Goal: Task Accomplishment & Management: Use online tool/utility

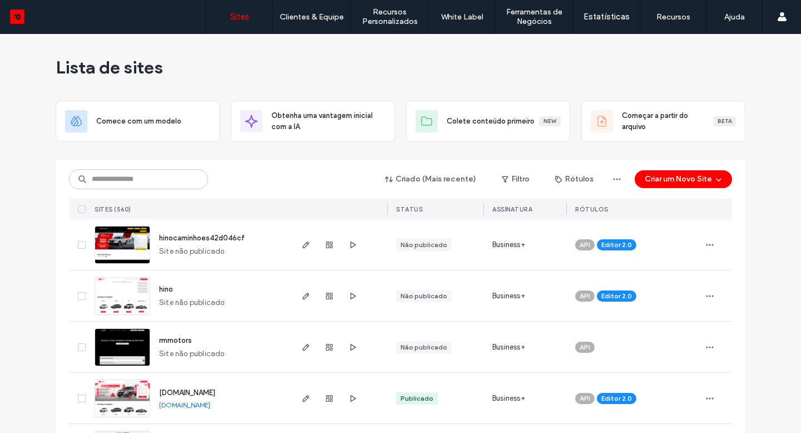
click at [135, 190] on div "Criado (Mais recente) Filtro Rótulos Criar um Novo Site Sites (560) STATUS Assi…" at bounding box center [400, 190] width 663 height 60
click at [138, 180] on input at bounding box center [138, 179] width 139 height 20
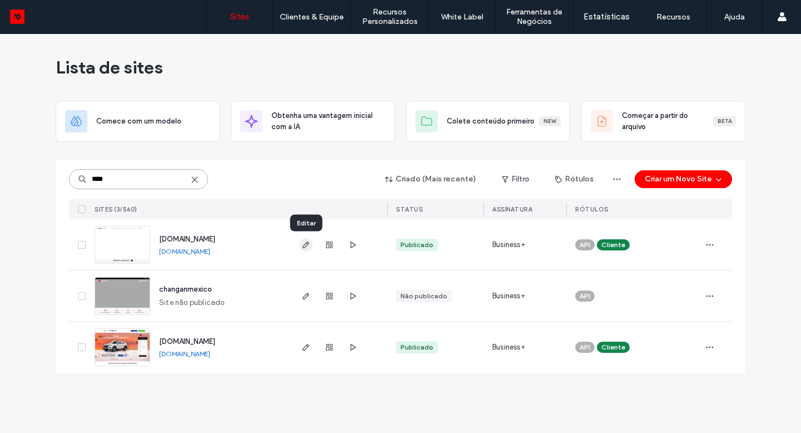
type input "****"
click at [308, 243] on icon "button" at bounding box center [305, 244] width 9 height 9
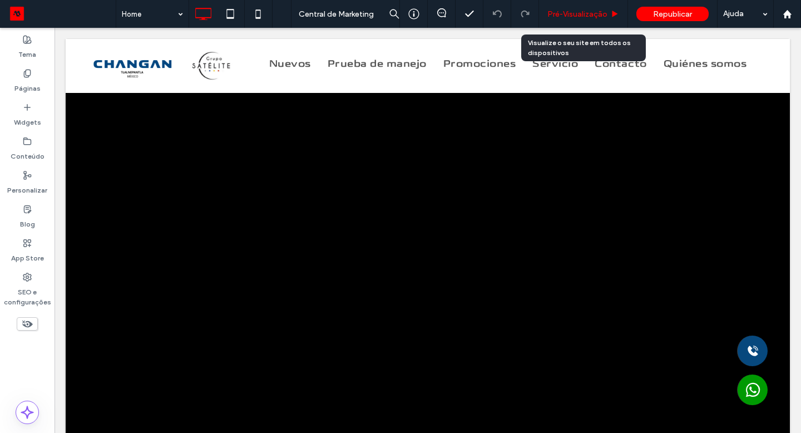
click at [582, 11] on span "Pré-Visualizaçāo" at bounding box center [577, 13] width 60 height 9
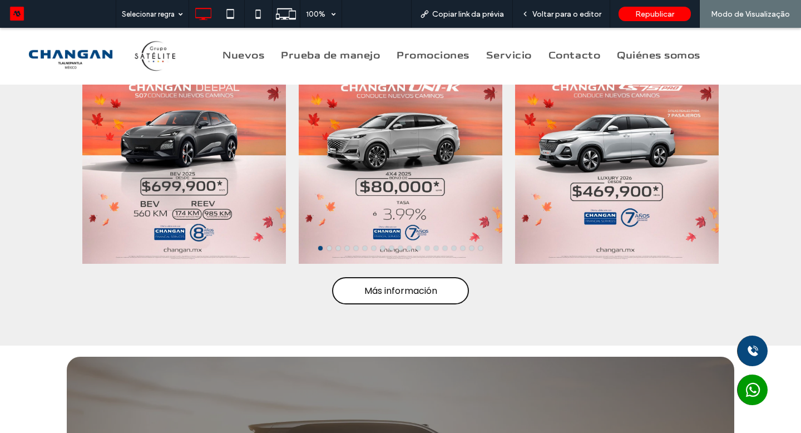
scroll to position [1136, 0]
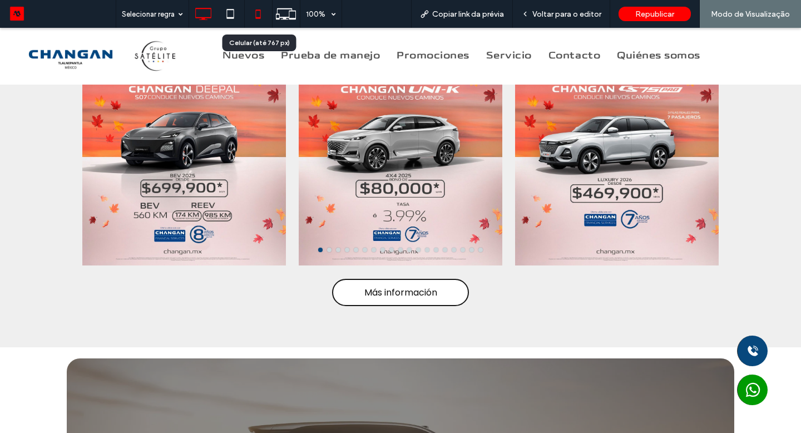
click at [258, 15] on icon at bounding box center [258, 14] width 22 height 22
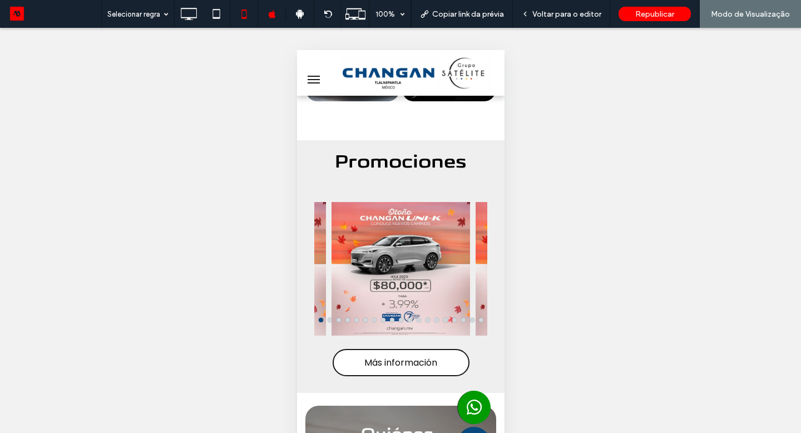
scroll to position [675, 0]
click at [557, 18] on div "Voltar para o editor" at bounding box center [561, 14] width 97 height 28
click at [561, 16] on span "Voltar para o editor" at bounding box center [566, 13] width 69 height 9
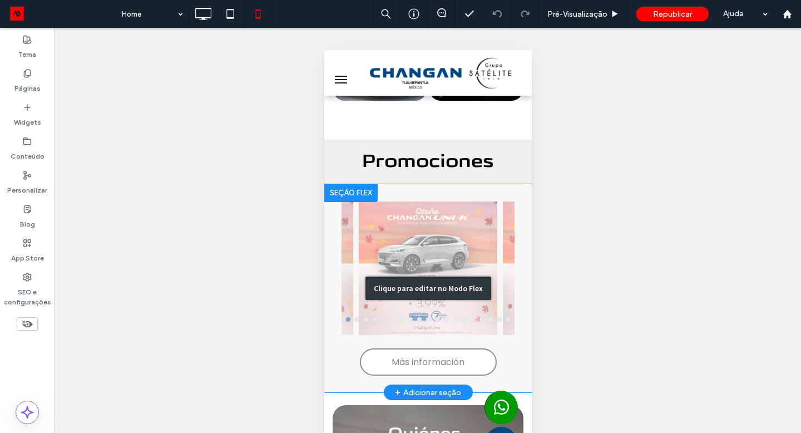
click at [448, 225] on div "Clique para editar no Modo Flex" at bounding box center [427, 288] width 207 height 209
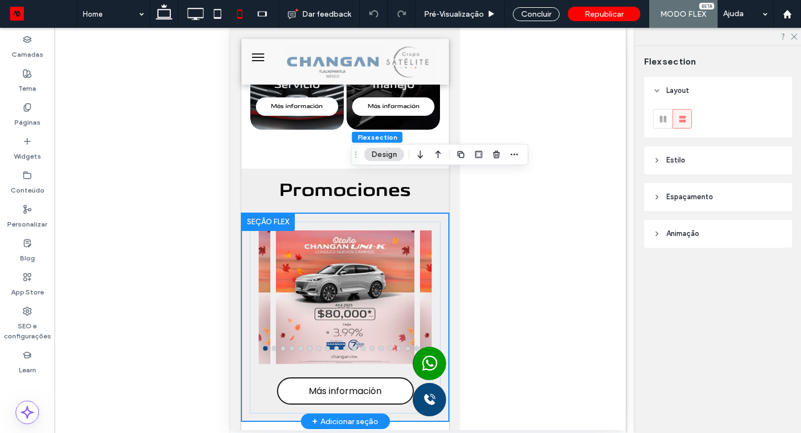
scroll to position [675, 0]
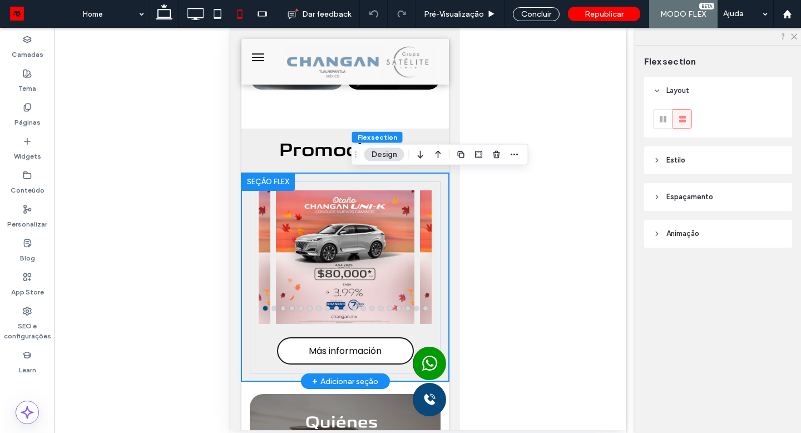
click at [440, 222] on div "Más información" at bounding box center [344, 277] width 191 height 192
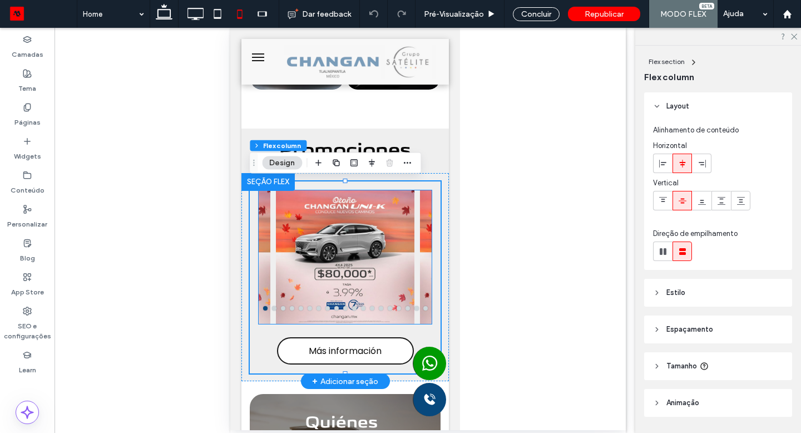
click at [411, 230] on div at bounding box center [344, 247] width 138 height 114
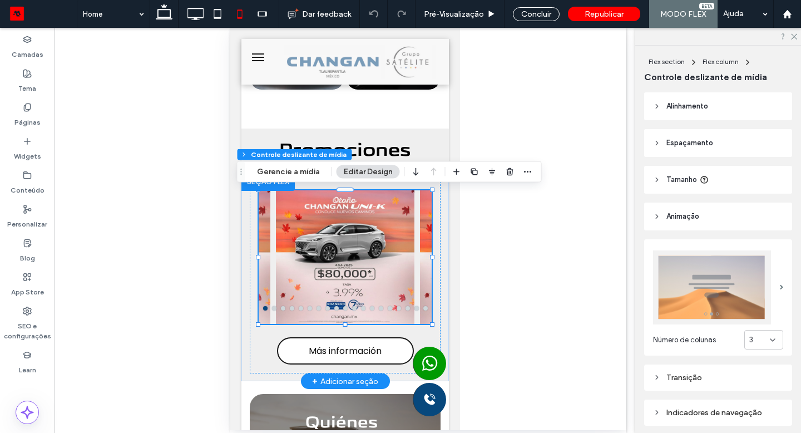
click at [411, 230] on div at bounding box center [344, 247] width 138 height 114
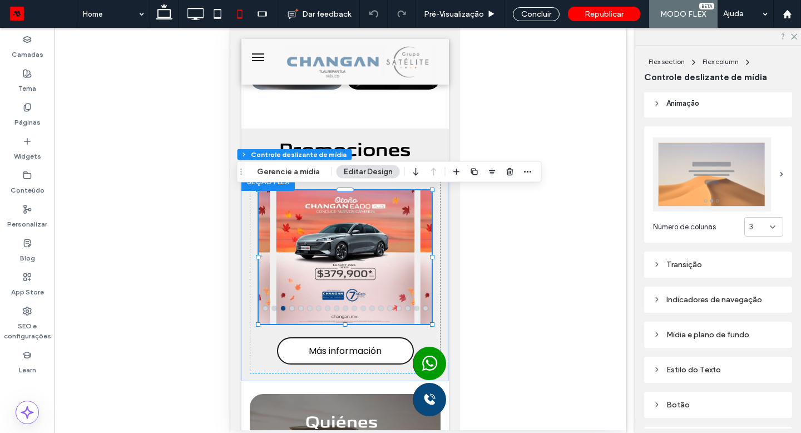
scroll to position [114, 0]
click at [713, 267] on div "Transição" at bounding box center [718, 263] width 130 height 9
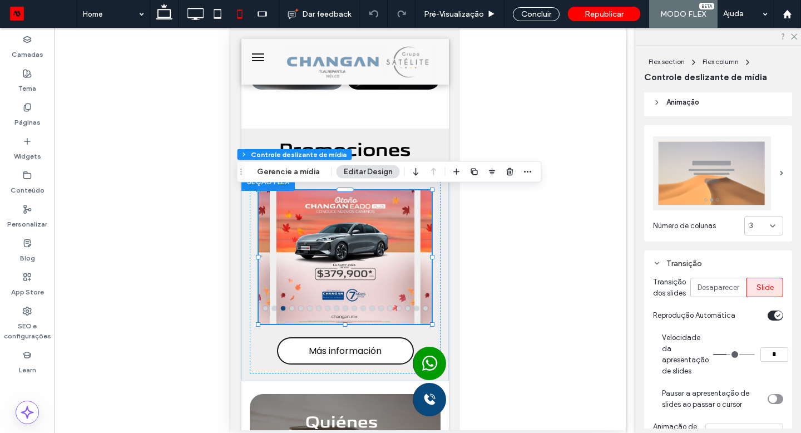
click at [714, 266] on div "Transição" at bounding box center [718, 263] width 130 height 9
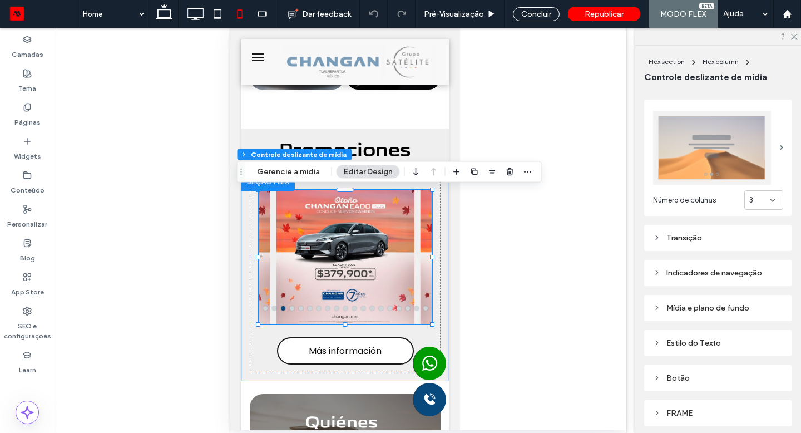
scroll to position [164, 0]
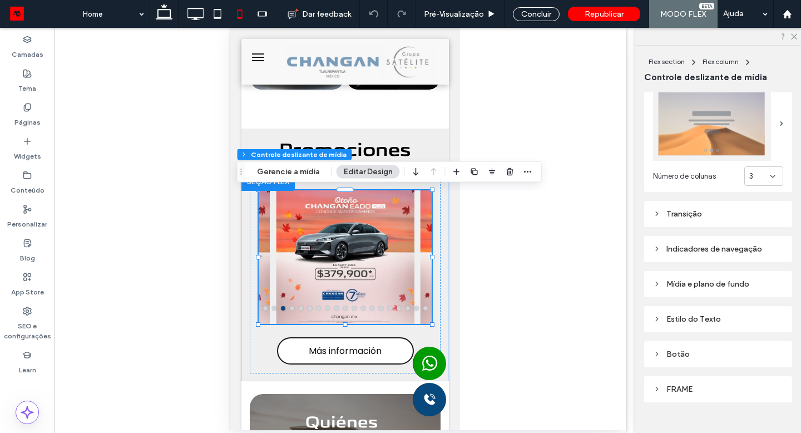
click at [714, 284] on div "Mídia e plano de fundo" at bounding box center [718, 283] width 130 height 9
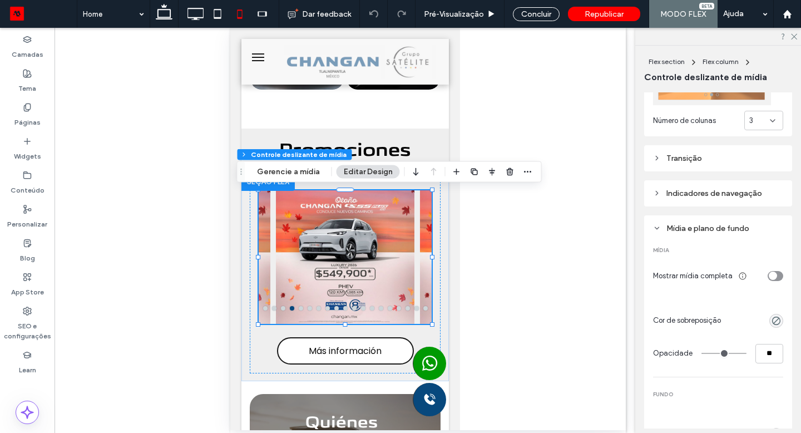
scroll to position [221, 0]
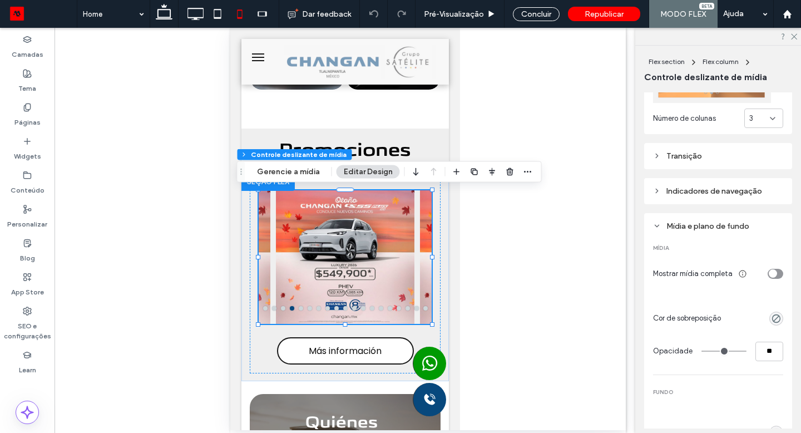
click at [775, 274] on div "toggle" at bounding box center [773, 273] width 8 height 8
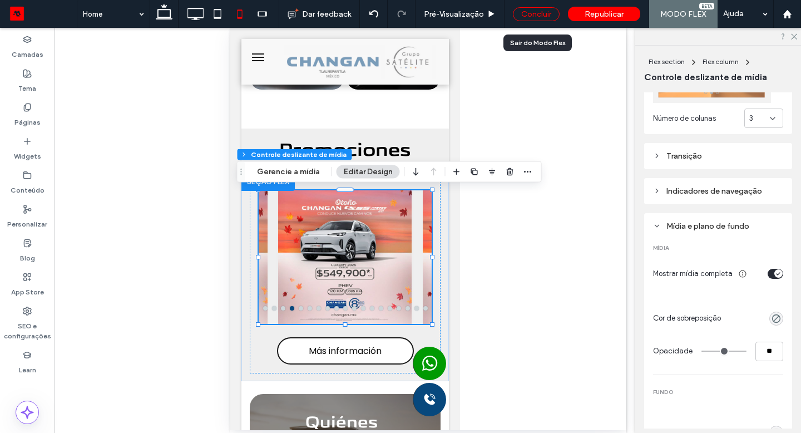
click at [532, 13] on div "Concluir" at bounding box center [536, 14] width 47 height 14
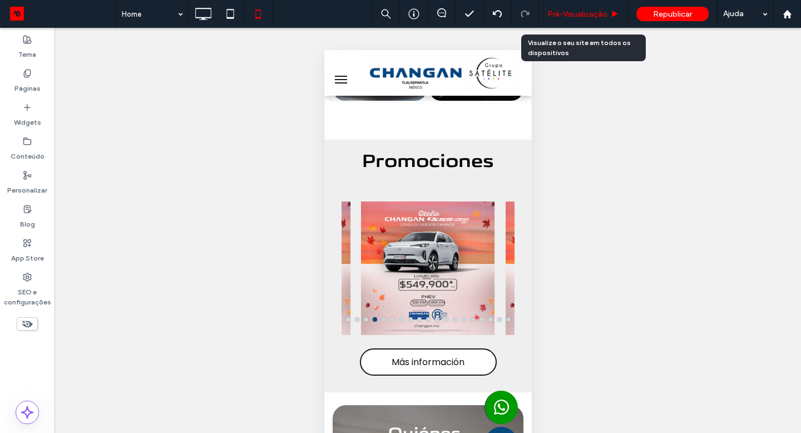
click at [564, 14] on span "Pré-Visualizaçāo" at bounding box center [577, 13] width 60 height 9
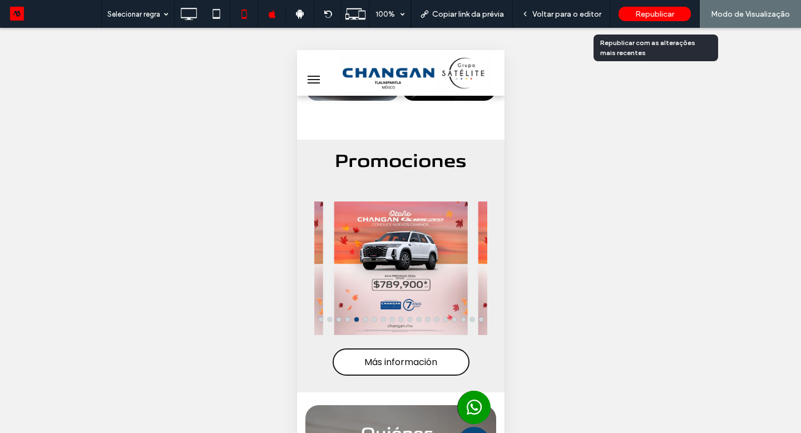
click at [641, 11] on span "Republicar" at bounding box center [654, 13] width 39 height 9
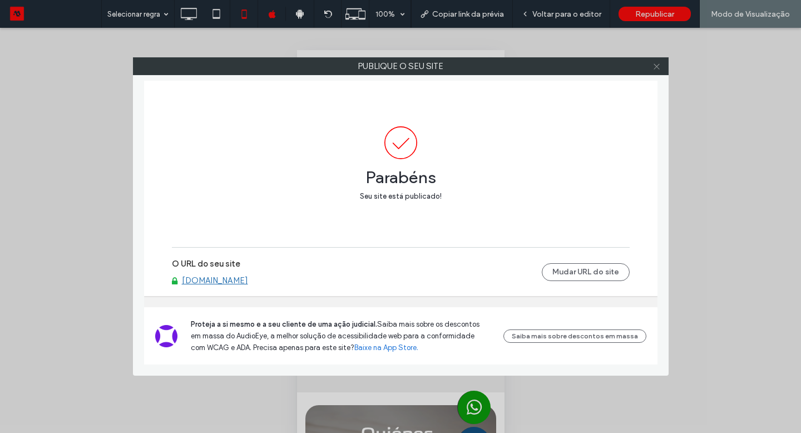
click at [660, 67] on icon at bounding box center [656, 66] width 8 height 8
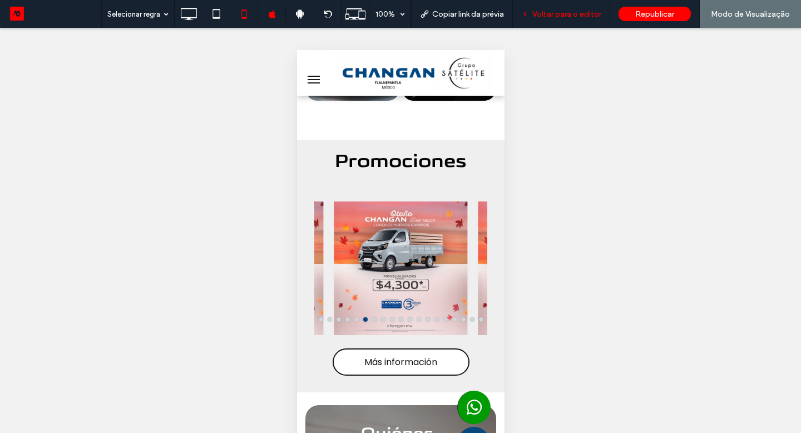
click at [577, 16] on span "Voltar para o editor" at bounding box center [566, 13] width 69 height 9
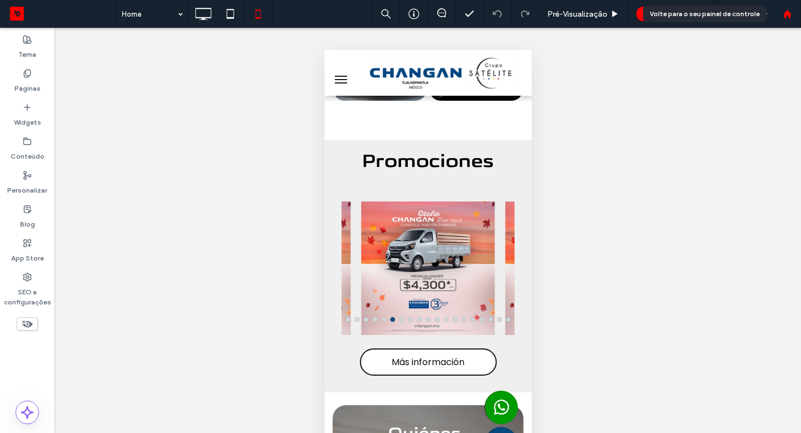
click at [789, 13] on use at bounding box center [787, 13] width 8 height 8
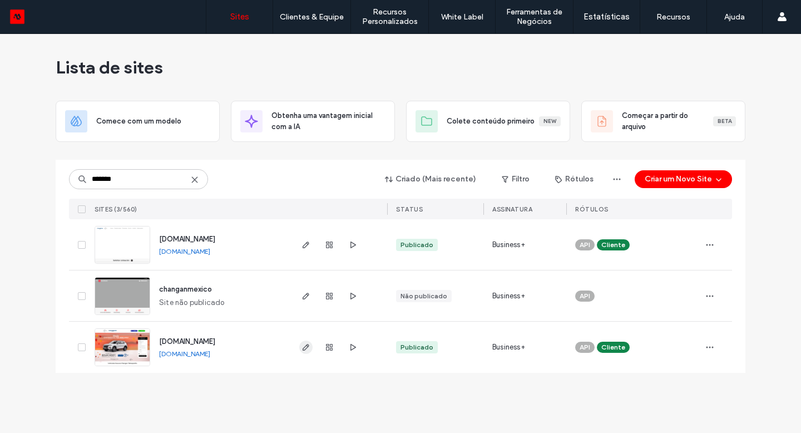
type input "*******"
click at [304, 348] on icon "button" at bounding box center [305, 347] width 9 height 9
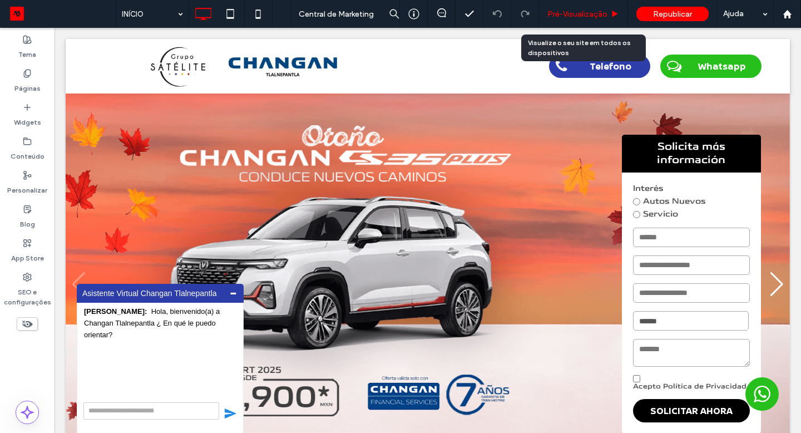
click at [592, 16] on span "Pré-Visualizaçāo" at bounding box center [577, 13] width 60 height 9
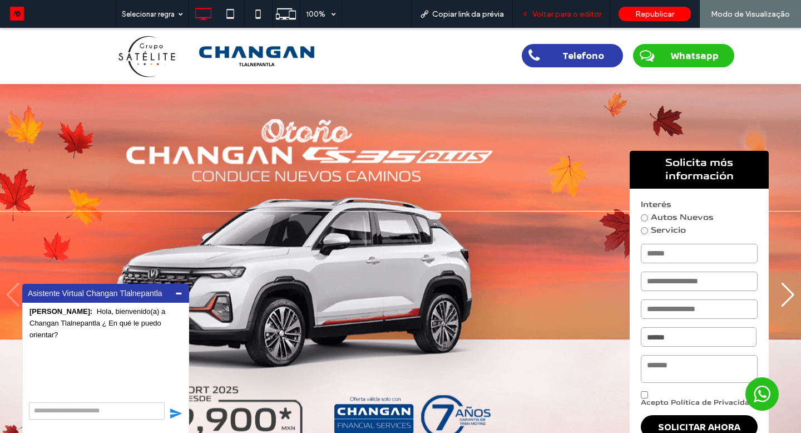
click at [606, 14] on div "Voltar para o editor" at bounding box center [561, 13] width 97 height 9
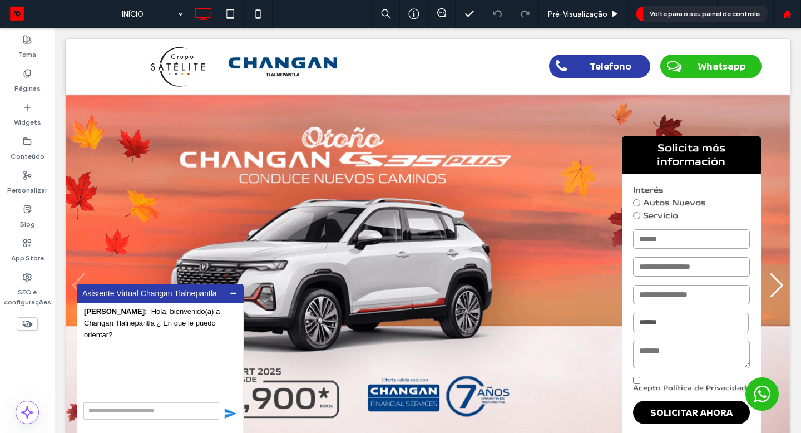
click at [783, 13] on icon at bounding box center [787, 13] width 9 height 9
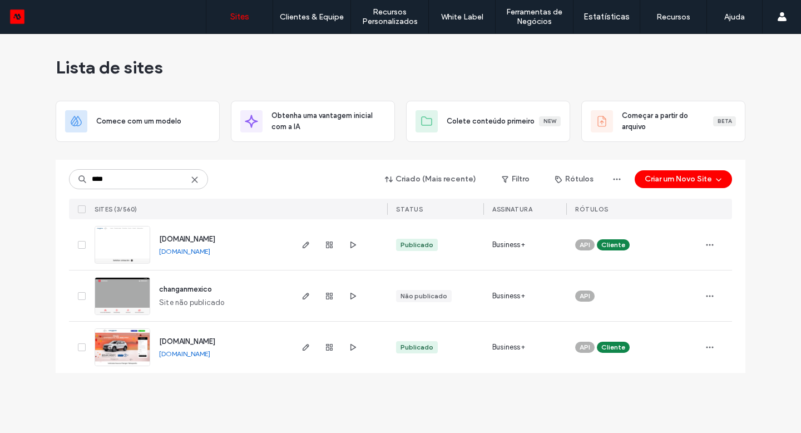
type input "****"
drag, startPoint x: 280, startPoint y: 251, endPoint x: 274, endPoint y: 257, distance: 8.3
click at [274, 257] on div "www.changan-tlalnepantla.com.mx www.changan-tlalnepantla.com.mx" at bounding box center [220, 244] width 140 height 51
copy div "[DOMAIN_NAME]"
click at [301, 242] on icon "button" at bounding box center [305, 244] width 9 height 9
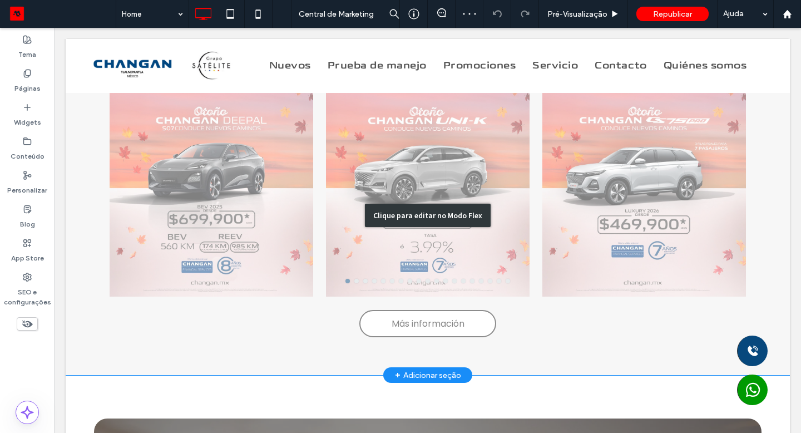
click at [470, 271] on div "Clique para editar no Modo Flex" at bounding box center [428, 215] width 724 height 320
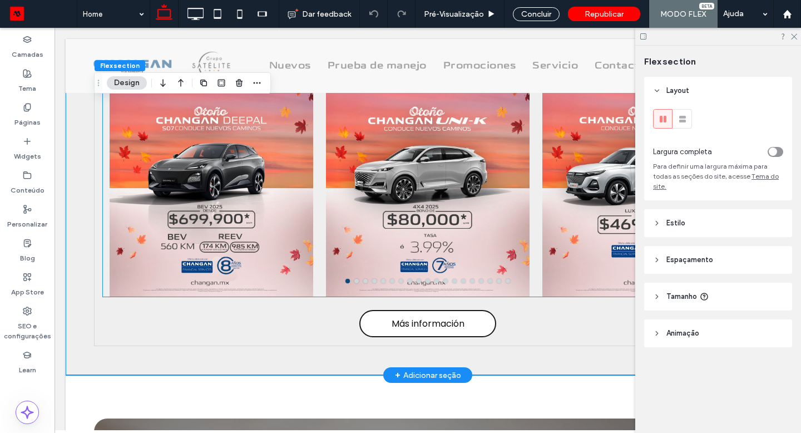
click at [465, 271] on div at bounding box center [428, 201] width 204 height 151
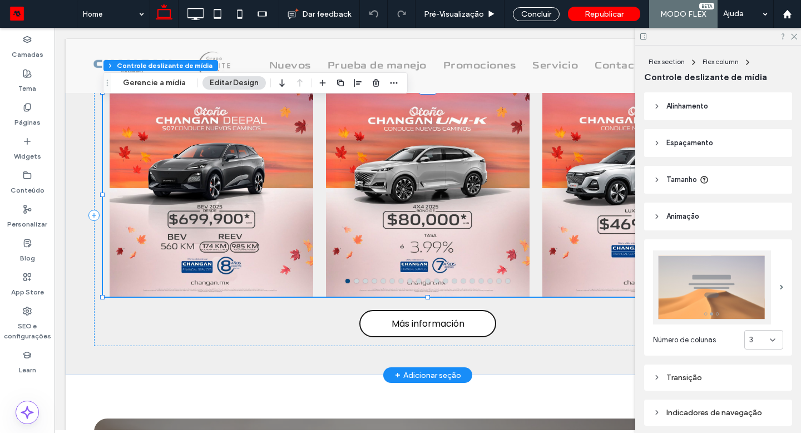
click at [497, 256] on div at bounding box center [428, 201] width 204 height 151
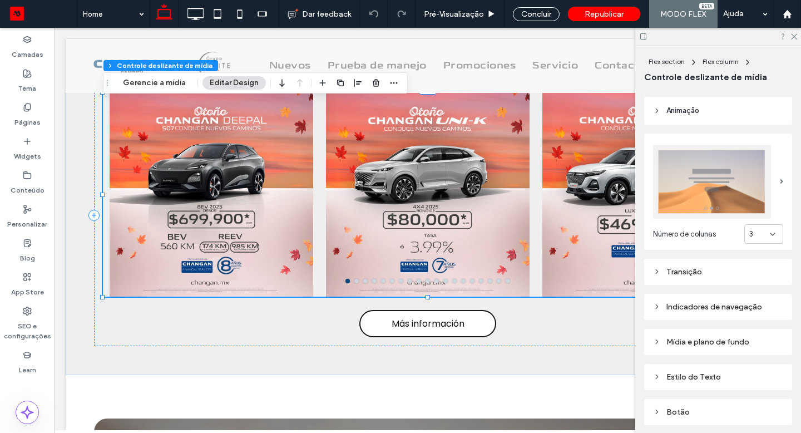
click at [725, 308] on div "Indicadores de navegação" at bounding box center [718, 306] width 130 height 9
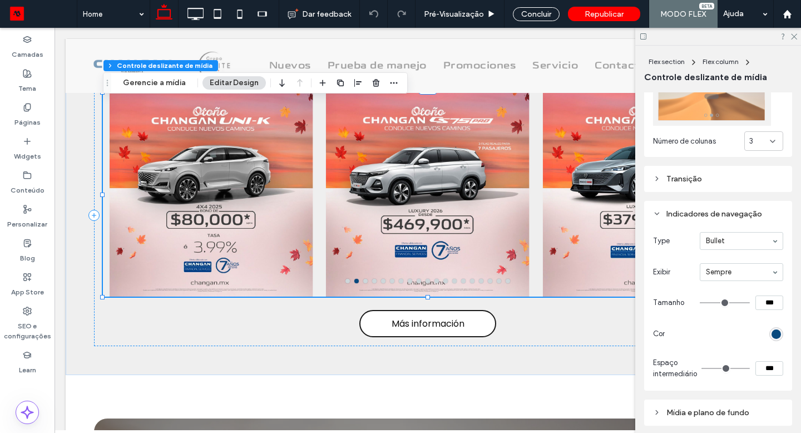
scroll to position [189, 0]
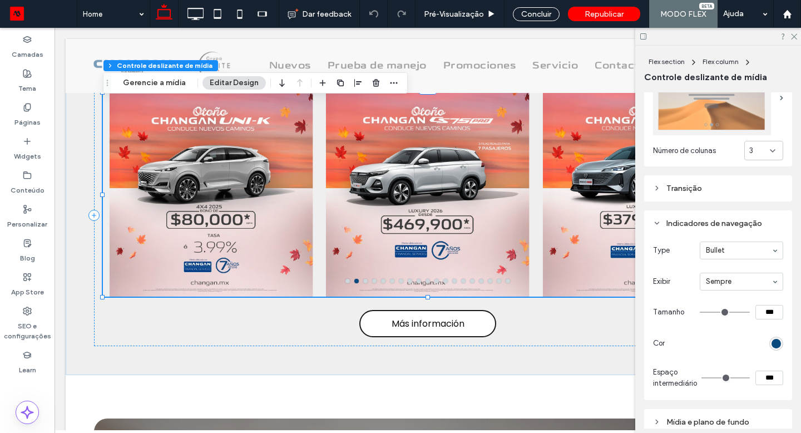
click at [708, 190] on div "Transição" at bounding box center [718, 188] width 130 height 9
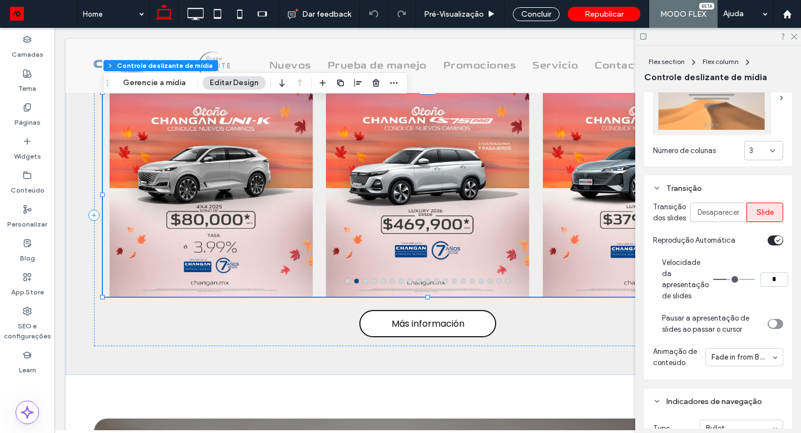
click at [708, 190] on div "Transição" at bounding box center [718, 188] width 130 height 9
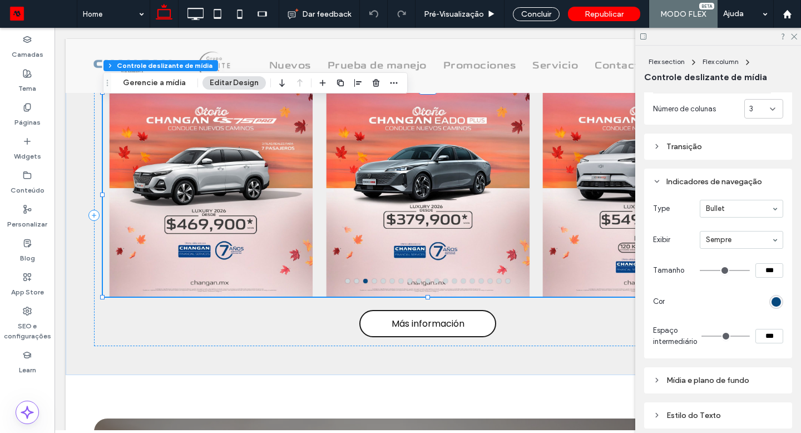
scroll to position [216, 0]
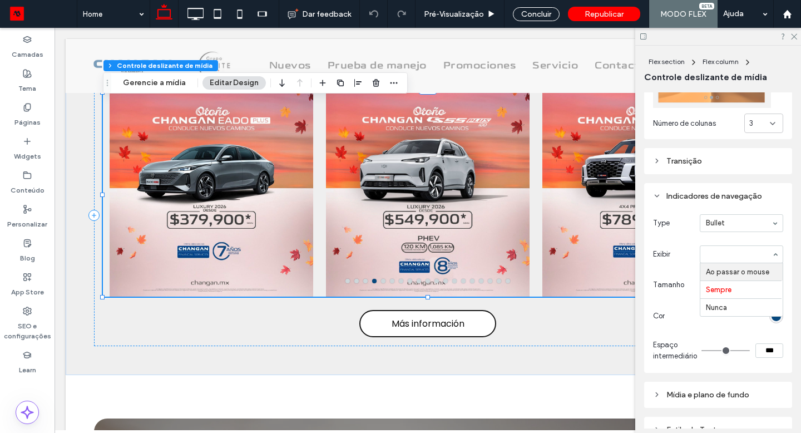
click at [748, 200] on div "Indicadores de navegação" at bounding box center [718, 195] width 130 height 9
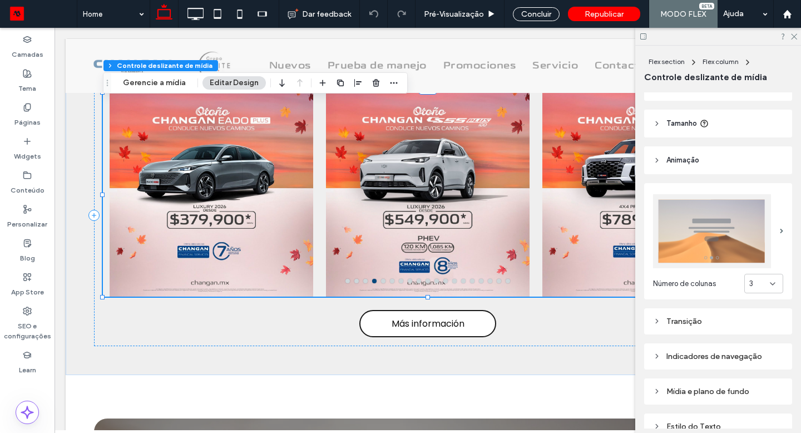
scroll to position [57, 0]
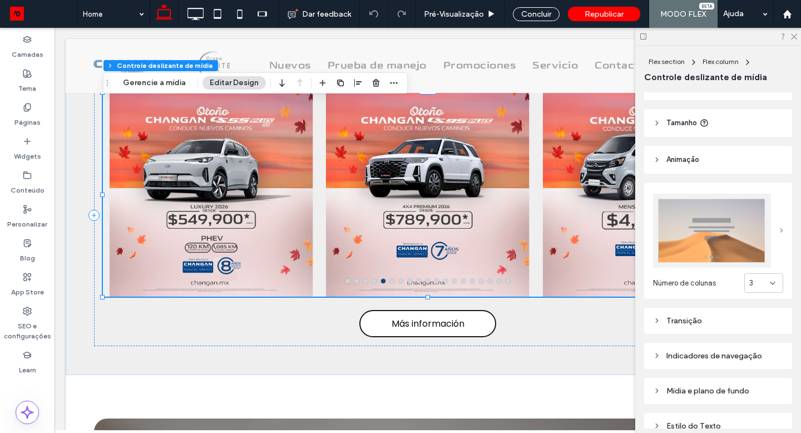
click at [781, 228] on span at bounding box center [781, 230] width 3 height 5
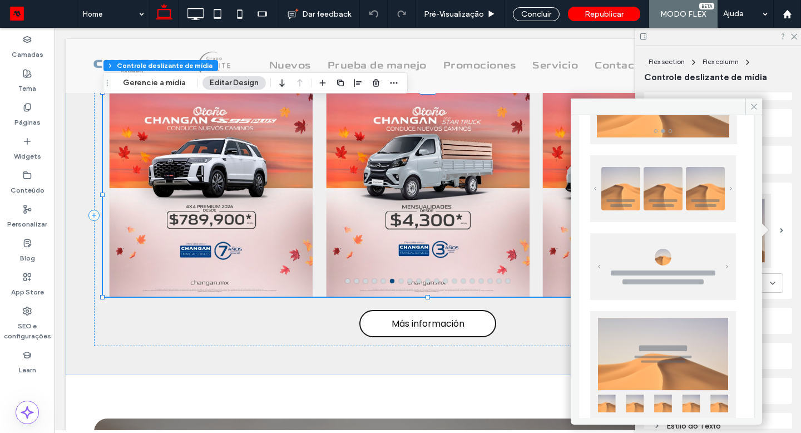
scroll to position [0, 0]
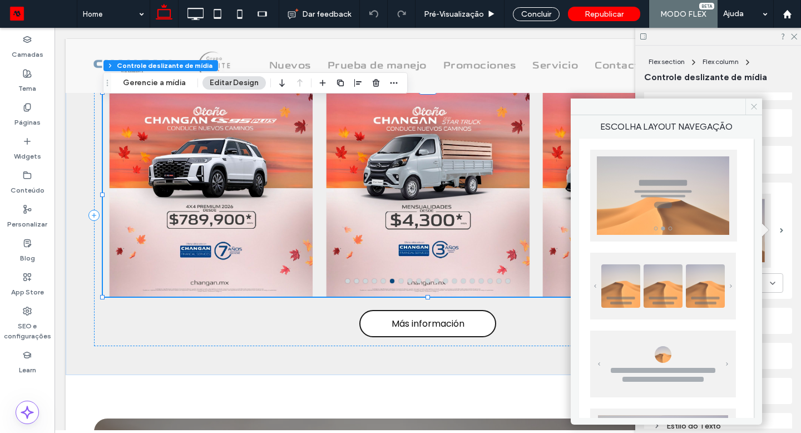
click at [745, 108] on span at bounding box center [753, 106] width 17 height 17
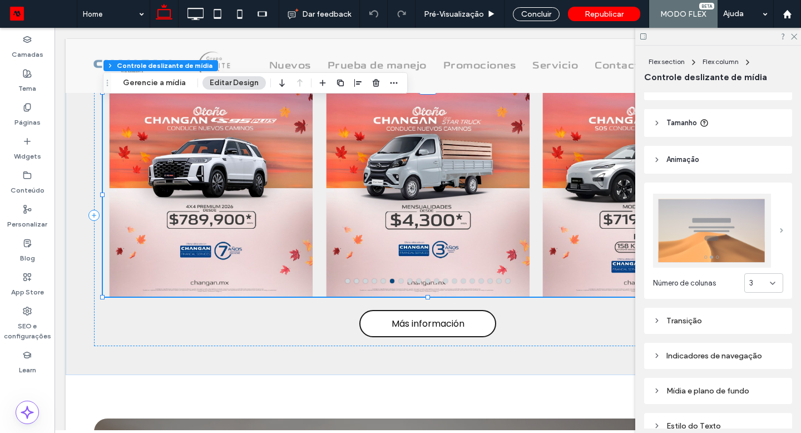
click at [780, 231] on span at bounding box center [781, 230] width 3 height 5
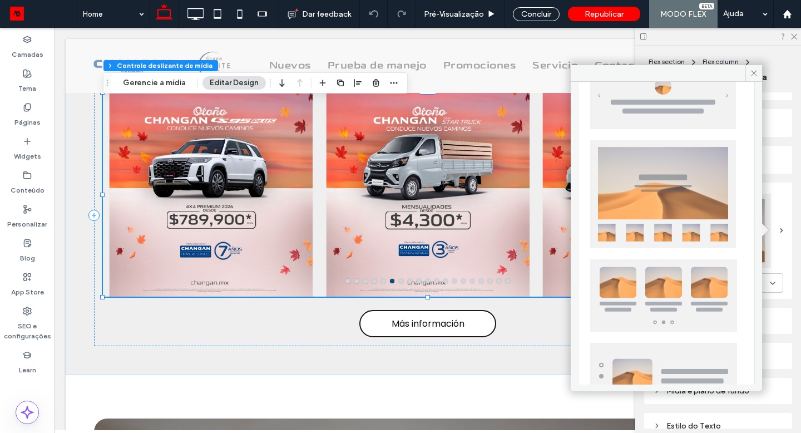
scroll to position [240, 0]
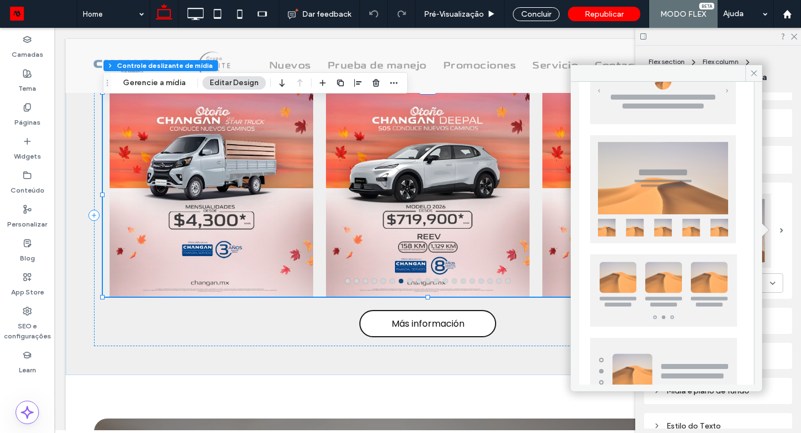
click at [664, 288] on img at bounding box center [663, 290] width 147 height 72
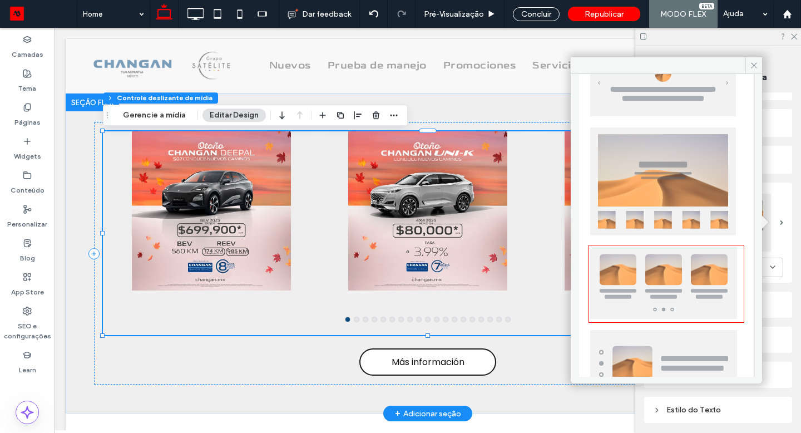
scroll to position [1141, 0]
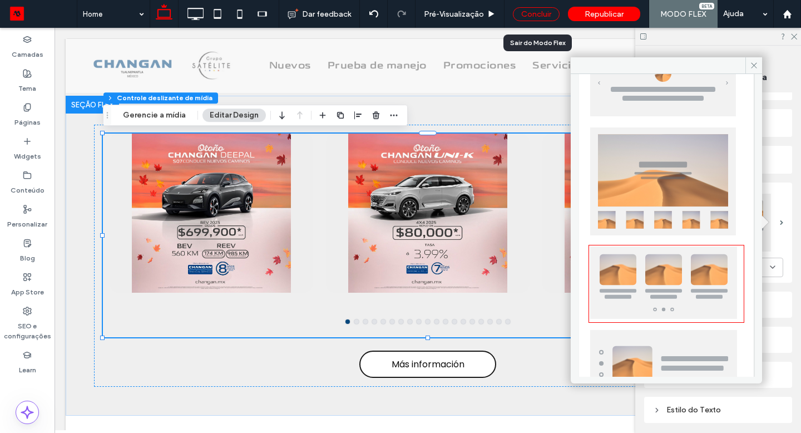
click at [550, 16] on div "Concluir" at bounding box center [536, 14] width 47 height 14
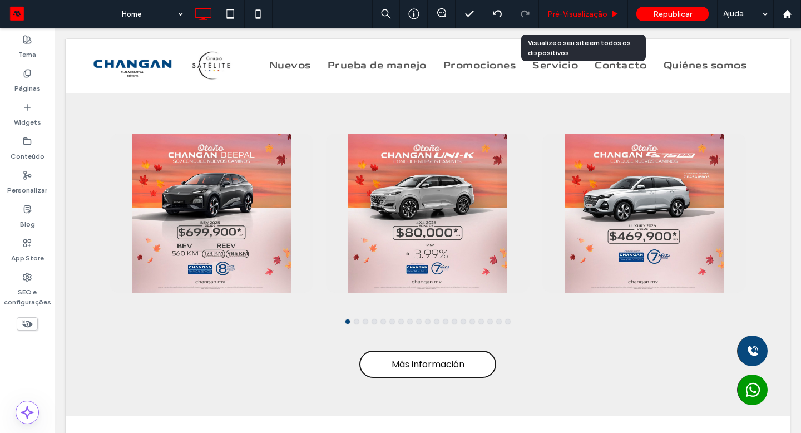
click at [567, 13] on span "Pré-Visualizaçāo" at bounding box center [577, 13] width 60 height 9
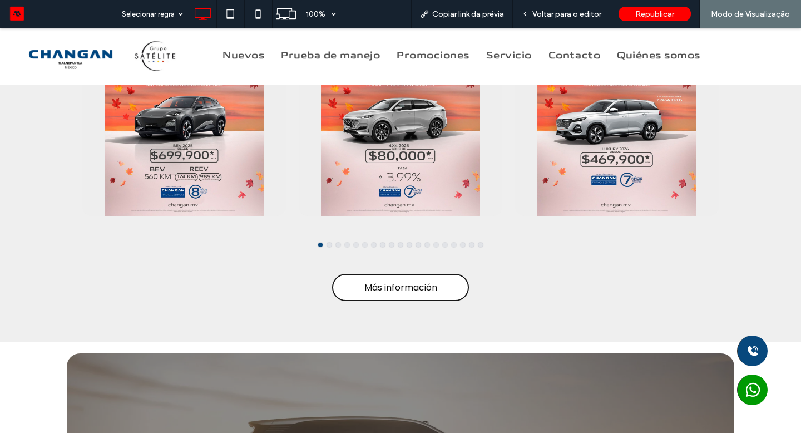
scroll to position [1070, 0]
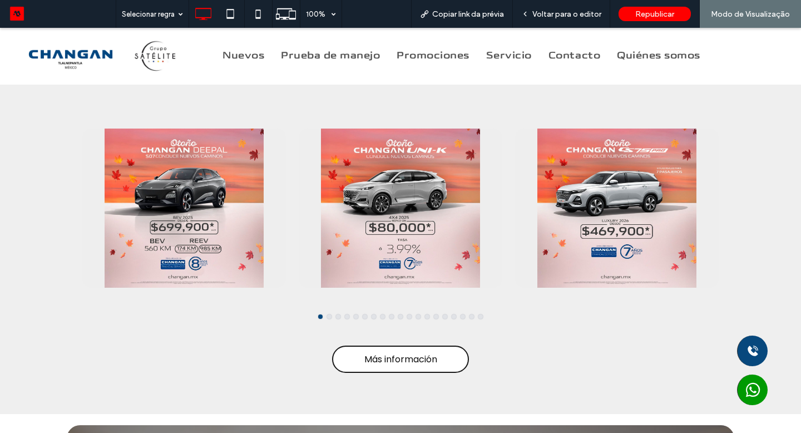
click at [329, 316] on button "go to slide 2" at bounding box center [329, 316] width 4 height 4
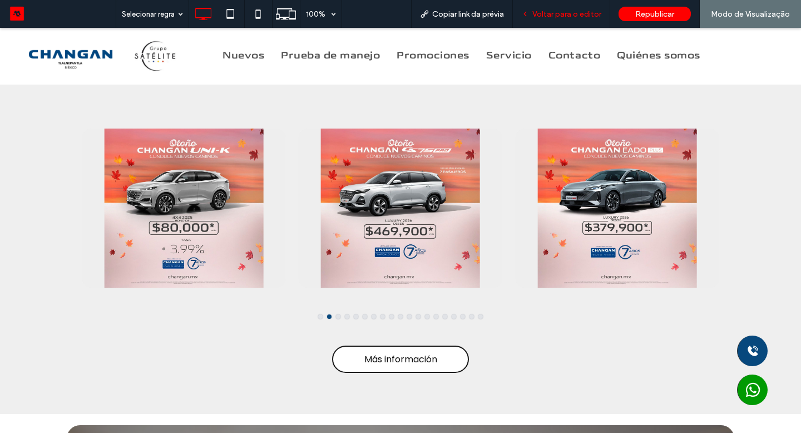
click at [593, 14] on span "Voltar para o editor" at bounding box center [566, 13] width 69 height 9
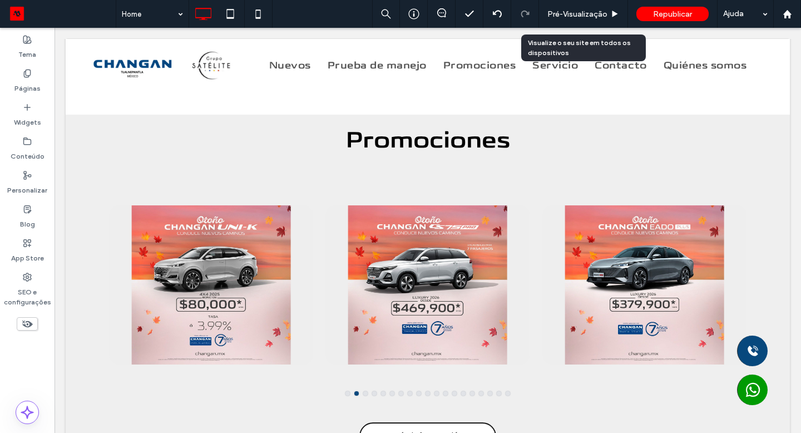
scroll to position [1141, 0]
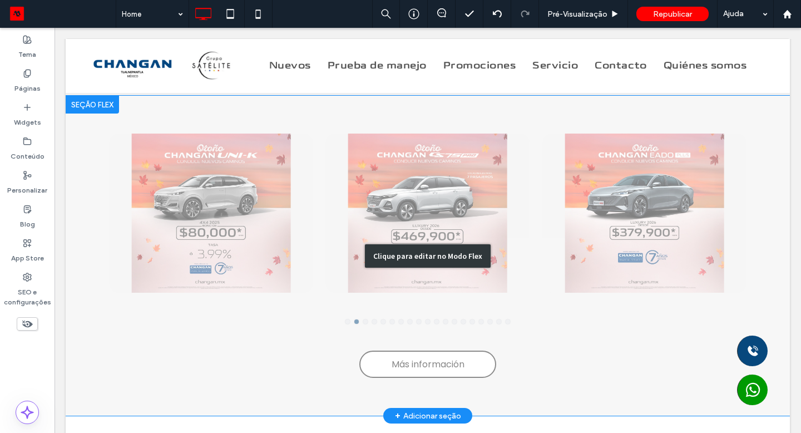
click at [504, 195] on div "Clique para editar no Modo Flex" at bounding box center [428, 256] width 724 height 320
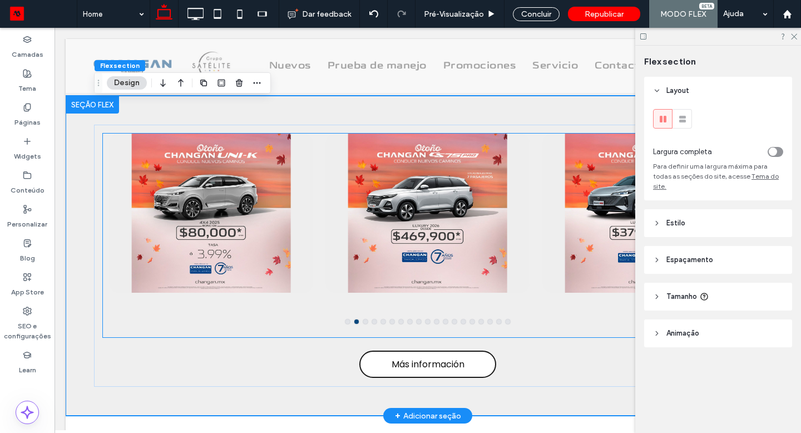
click at [444, 214] on div at bounding box center [428, 212] width 204 height 159
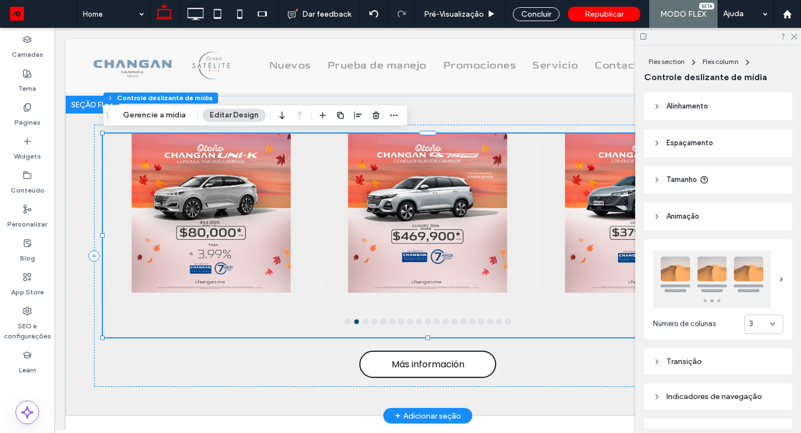
click at [481, 249] on div at bounding box center [428, 212] width 204 height 159
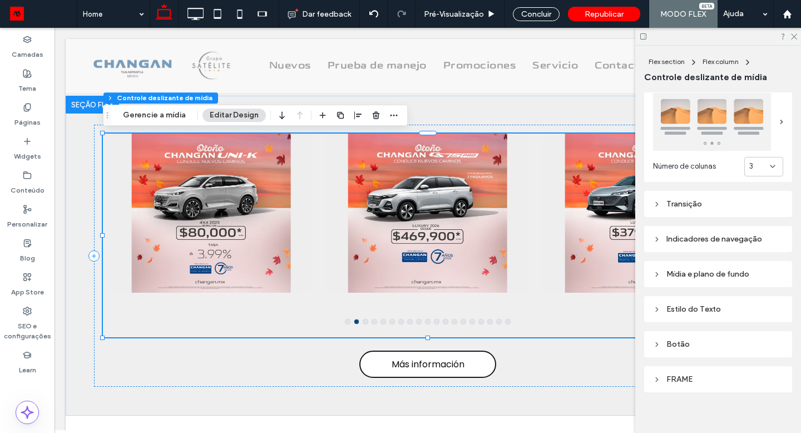
scroll to position [158, 0]
click at [712, 239] on div "Indicadores de navegação" at bounding box center [718, 238] width 130 height 9
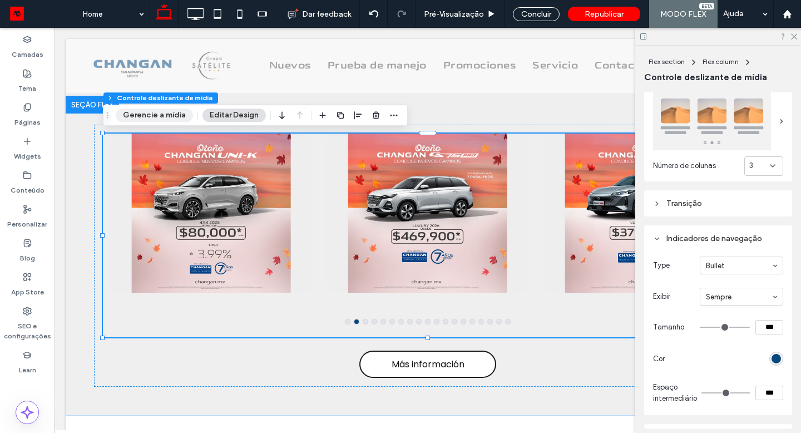
click at [152, 115] on button "Gerencie a mídia" at bounding box center [154, 114] width 77 height 13
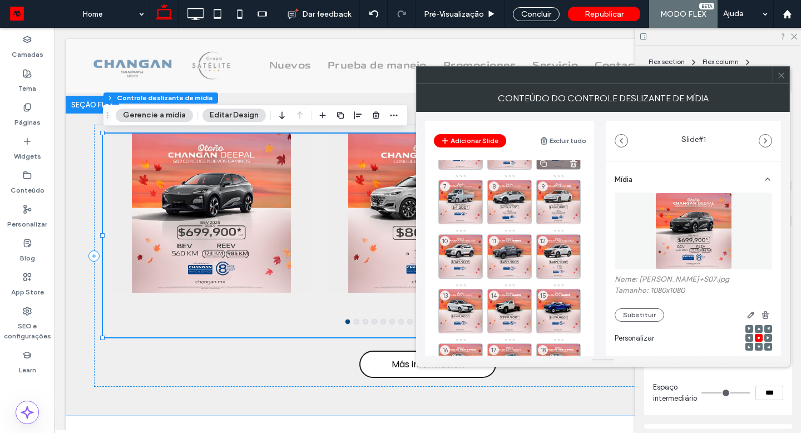
scroll to position [0, 0]
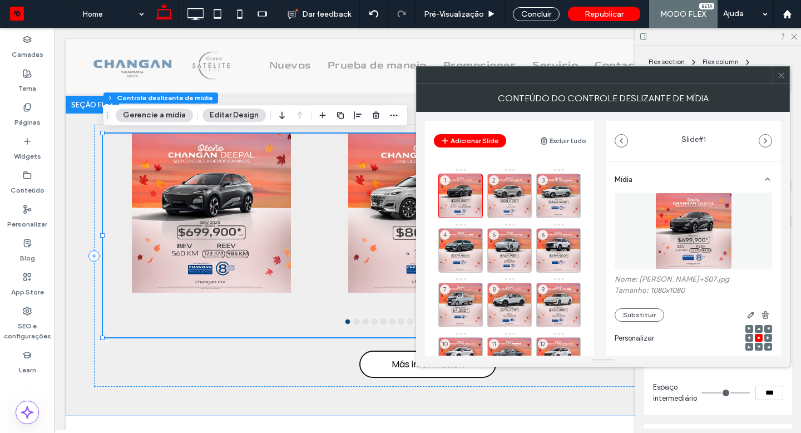
click at [238, 117] on button "Editar Design" at bounding box center [233, 114] width 63 height 13
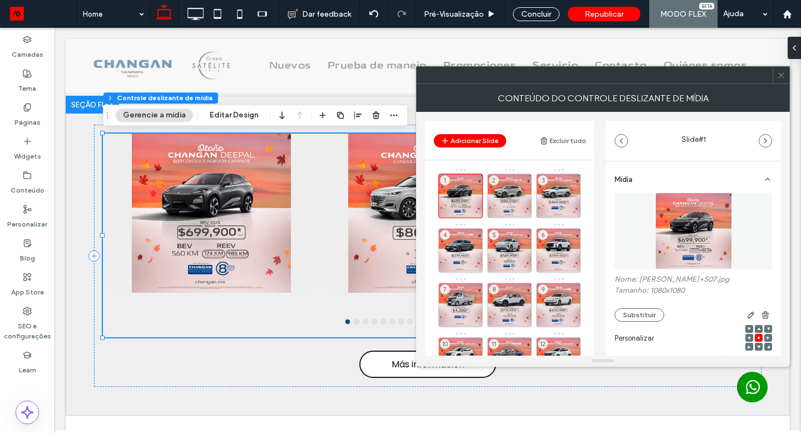
click at [155, 113] on button "Gerencie a mídia" at bounding box center [154, 114] width 77 height 13
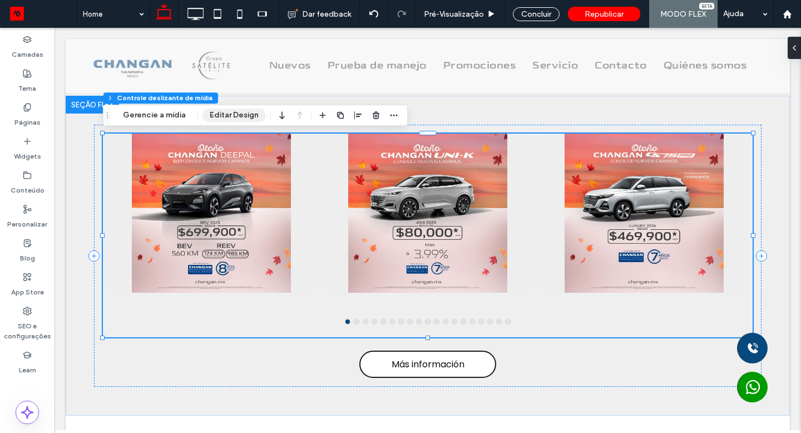
click at [228, 112] on button "Editar Design" at bounding box center [233, 114] width 63 height 13
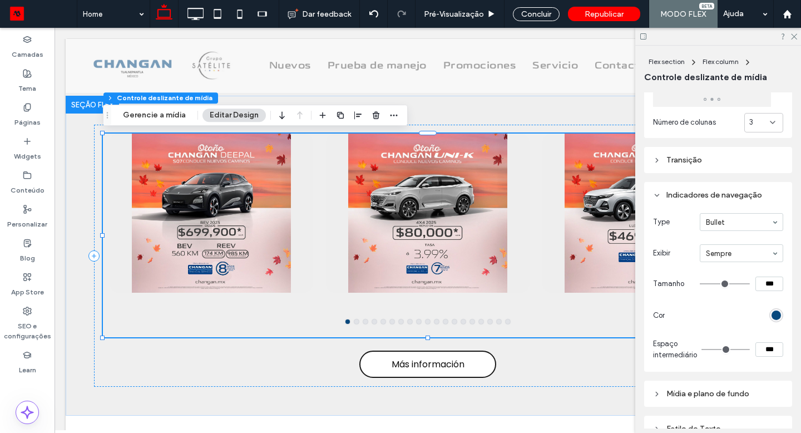
scroll to position [174, 0]
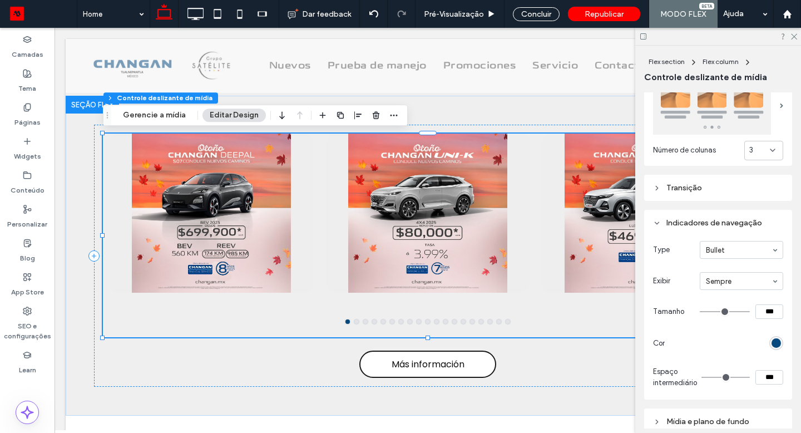
click at [712, 189] on div "Transição" at bounding box center [718, 187] width 130 height 9
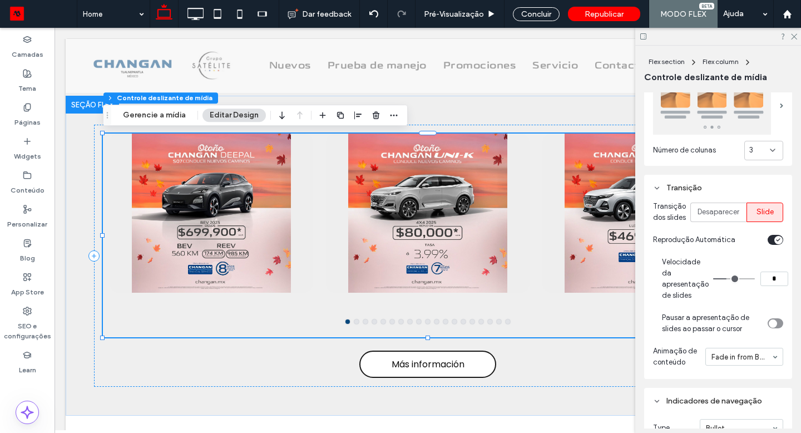
click at [772, 286] on input "*" at bounding box center [774, 278] width 28 height 14
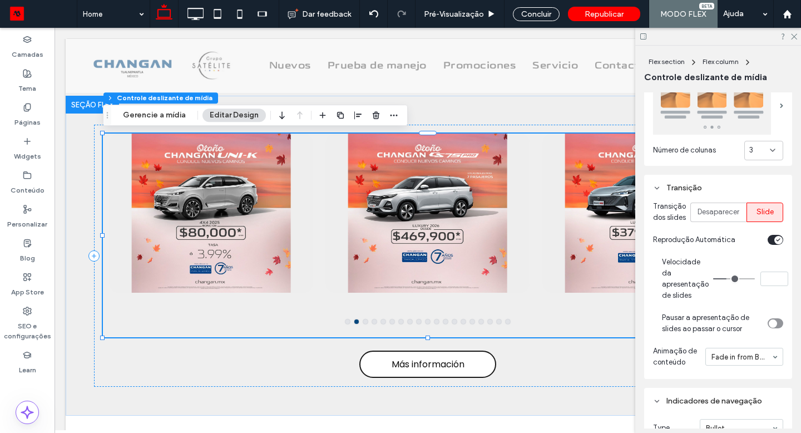
type input "*"
click at [794, 38] on icon at bounding box center [793, 35] width 7 height 7
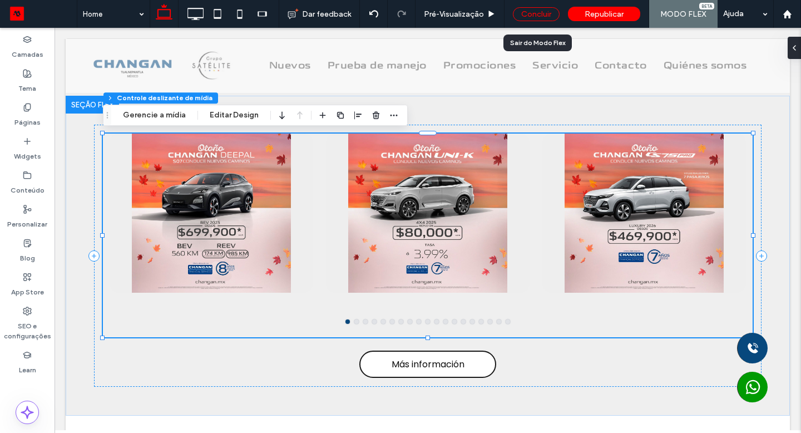
click at [542, 18] on div "Concluir" at bounding box center [536, 14] width 47 height 14
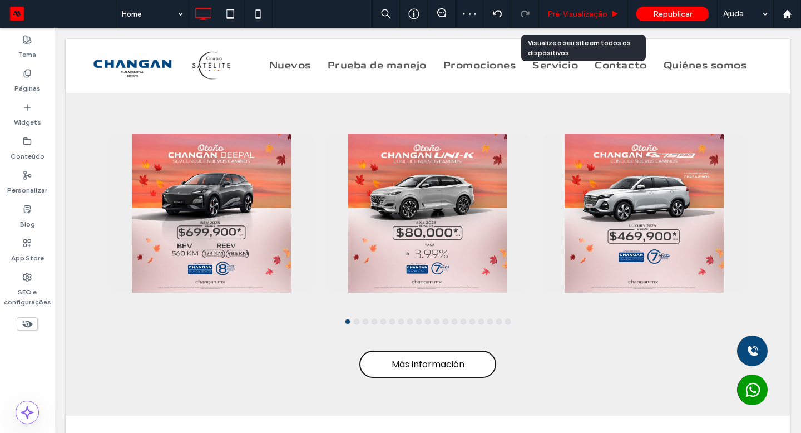
click at [549, 16] on span "Pré-Visualizaçāo" at bounding box center [577, 13] width 60 height 9
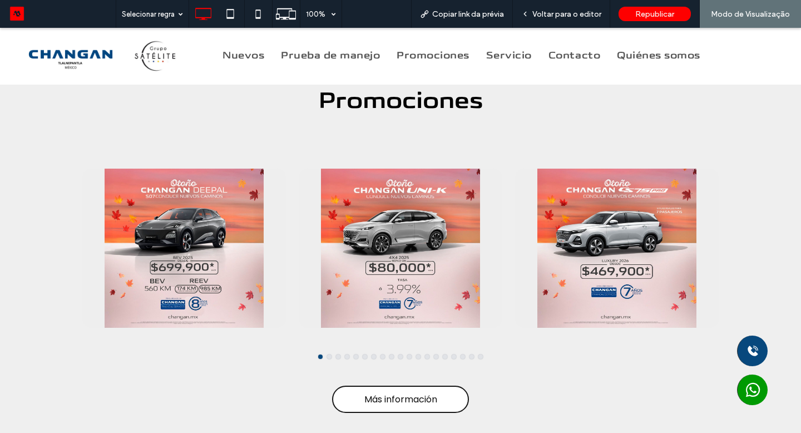
scroll to position [1023, 0]
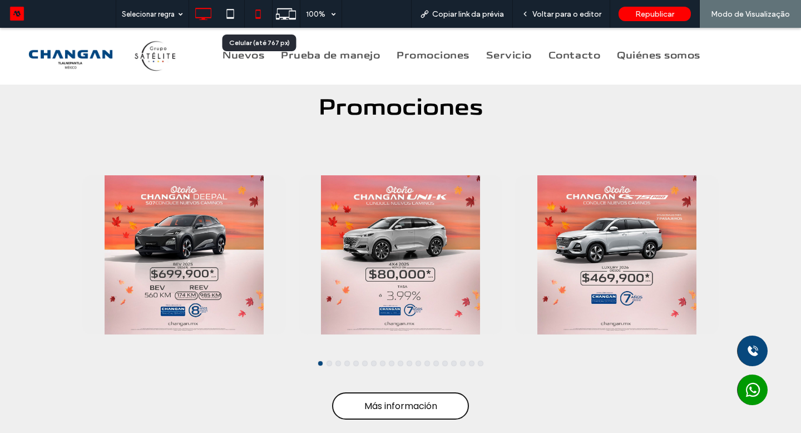
click at [255, 21] on icon at bounding box center [258, 14] width 22 height 22
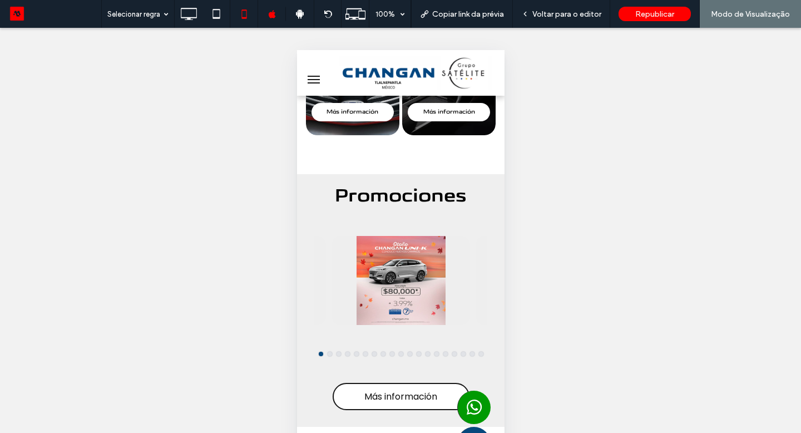
scroll to position [650, 0]
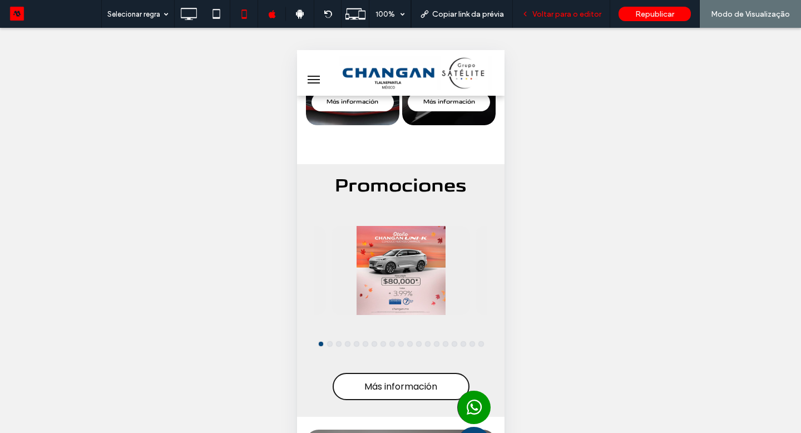
click at [582, 11] on span "Voltar para o editor" at bounding box center [566, 13] width 69 height 9
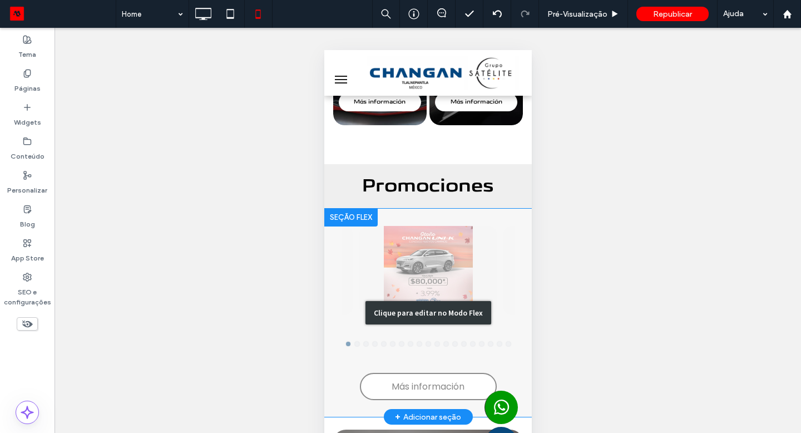
click at [434, 253] on div "Clique para editar no Modo Flex" at bounding box center [427, 313] width 207 height 209
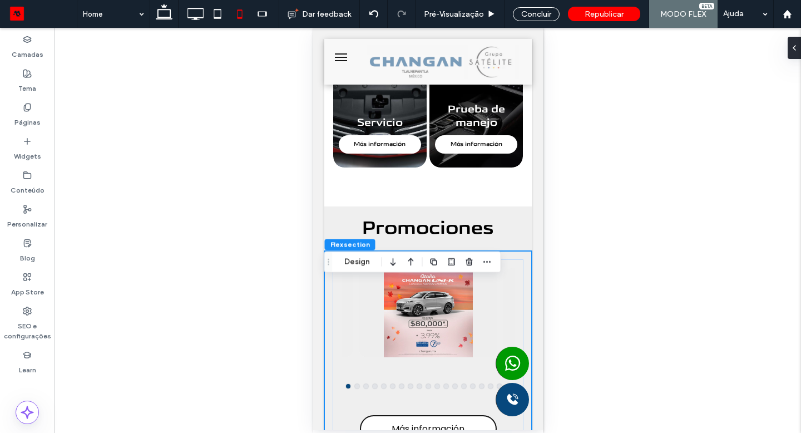
scroll to position [602, 0]
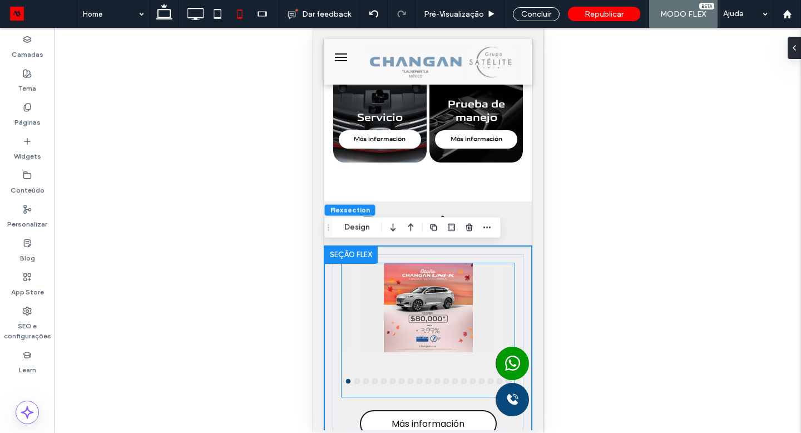
click at [423, 299] on div at bounding box center [427, 307] width 138 height 89
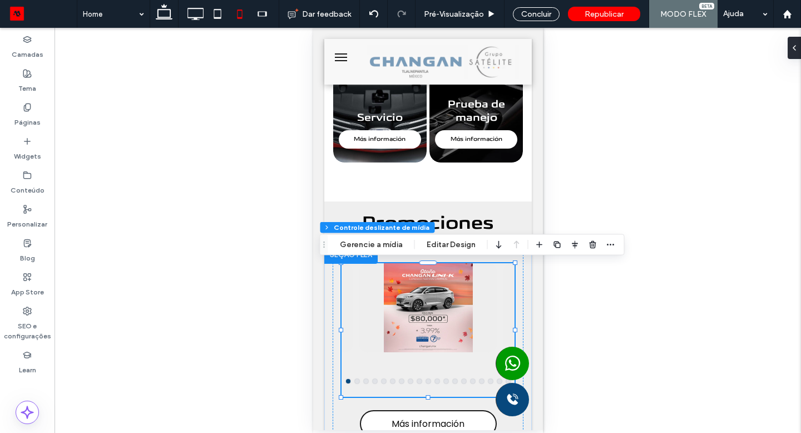
click at [420, 314] on div at bounding box center [427, 307] width 138 height 89
click at [419, 323] on div at bounding box center [427, 307] width 138 height 89
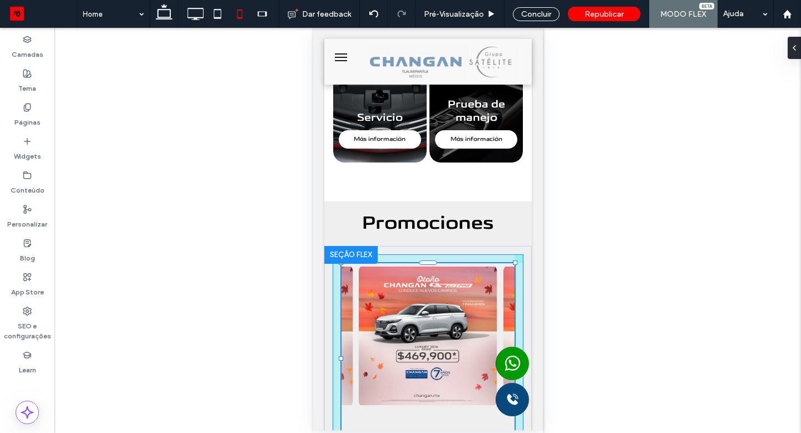
drag, startPoint x: 340, startPoint y: 395, endPoint x: 334, endPoint y: 424, distance: 28.9
click at [334, 424] on div "106% , 342px Más información" at bounding box center [427, 378] width 207 height 265
type input "***"
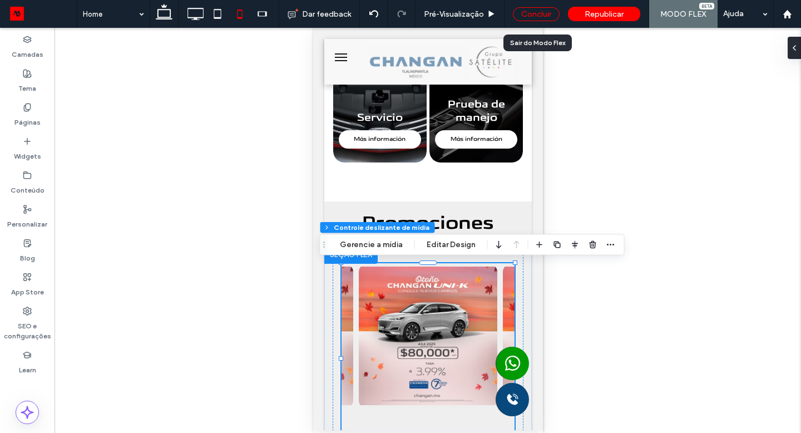
click at [551, 16] on div "Concluir" at bounding box center [536, 14] width 47 height 14
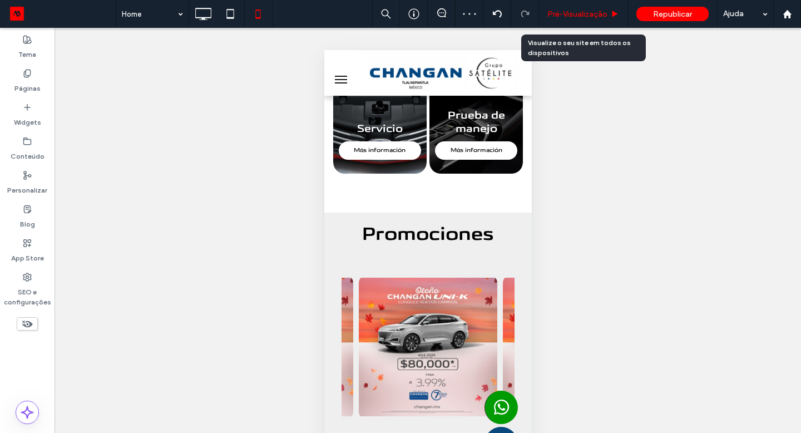
click at [570, 13] on span "Pré-Visualizaçāo" at bounding box center [577, 13] width 60 height 9
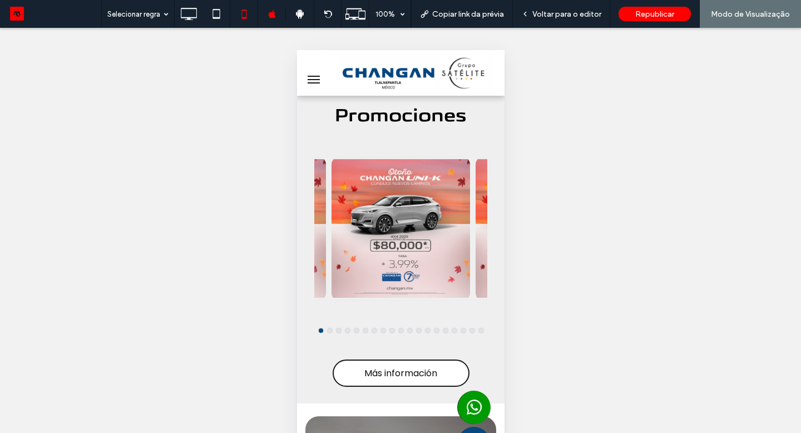
scroll to position [722, 0]
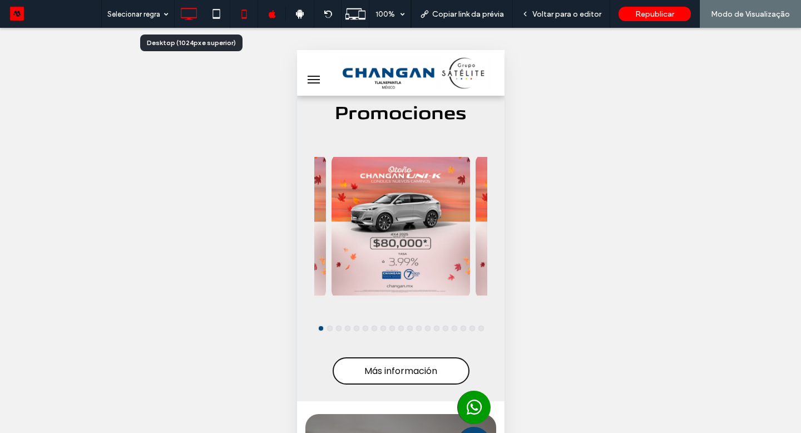
click at [199, 11] on icon at bounding box center [188, 14] width 22 height 22
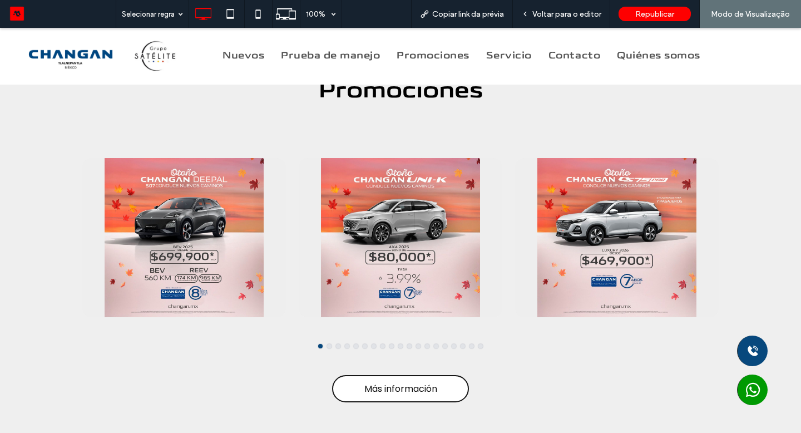
scroll to position [1042, 0]
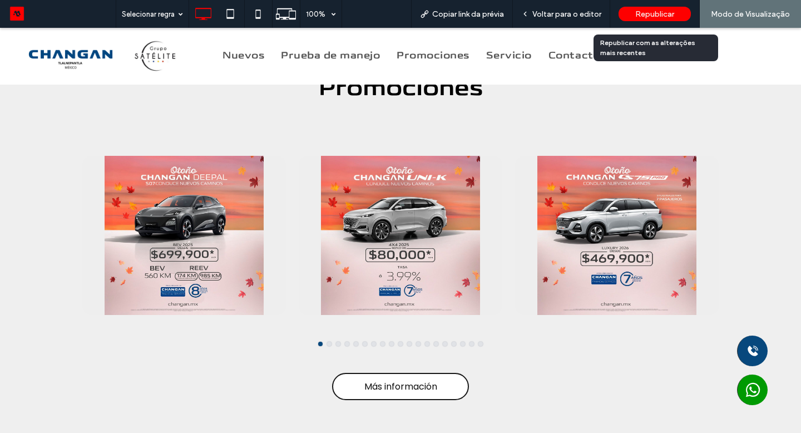
click at [650, 14] on span "Republicar" at bounding box center [654, 13] width 39 height 9
